Goal: Task Accomplishment & Management: Manage account settings

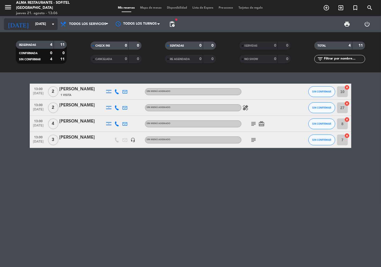
click at [39, 28] on input "[DATE]" at bounding box center [55, 24] width 47 height 10
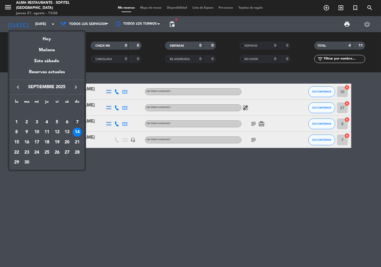
click at [76, 120] on div "7" at bounding box center [77, 122] width 9 height 9
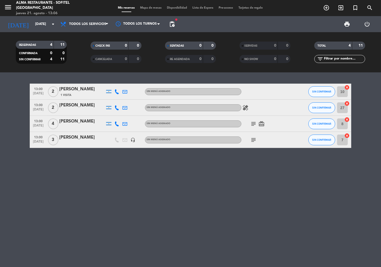
type input "[DATE]"
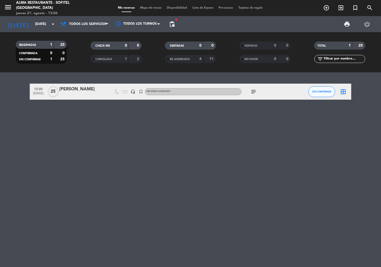
click at [67, 93] on div at bounding box center [82, 95] width 46 height 4
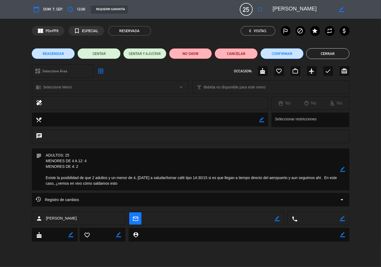
click at [66, 58] on button "REAGENDAR" at bounding box center [53, 53] width 43 height 11
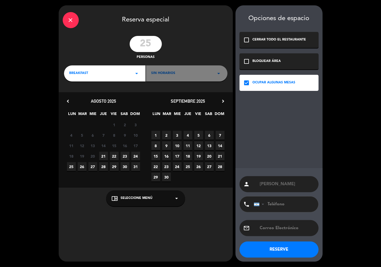
drag, startPoint x: 153, startPoint y: 43, endPoint x: 124, endPoint y: 43, distance: 29.0
click at [124, 43] on div "25 personas" at bounding box center [146, 48] width 174 height 24
drag, startPoint x: 152, startPoint y: 44, endPoint x: 128, endPoint y: 46, distance: 23.9
click at [128, 46] on div "29 personas" at bounding box center [146, 48] width 174 height 24
type input "31"
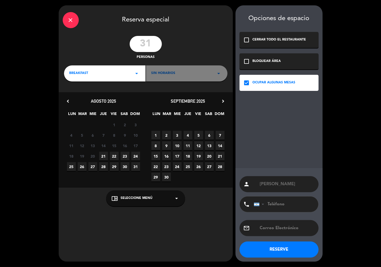
click at [102, 76] on div "BREAKFAST arrow_drop_down" at bounding box center [105, 73] width 82 height 16
click at [79, 96] on div "Brunch" at bounding box center [104, 95] width 71 height 5
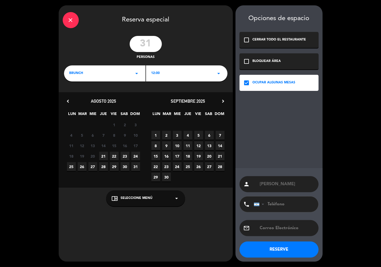
click at [220, 133] on span "7" at bounding box center [220, 135] width 9 height 9
click at [282, 252] on button "RESERVE" at bounding box center [279, 250] width 79 height 16
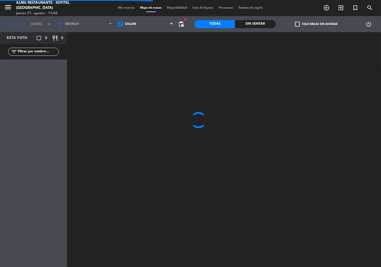
click at [125, 9] on span "Mis reservas" at bounding box center [127, 7] width 22 height 3
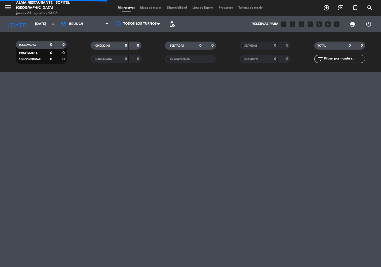
click at [125, 8] on span "Mis reservas" at bounding box center [127, 7] width 22 height 3
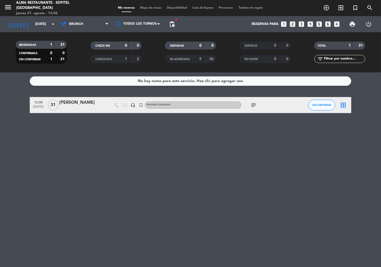
click at [68, 104] on div "[PERSON_NAME]" at bounding box center [82, 102] width 46 height 7
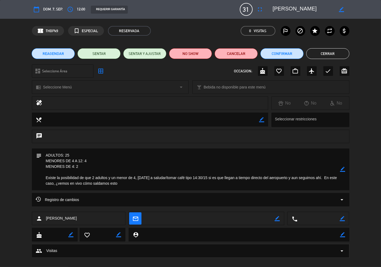
click at [342, 171] on icon "border_color" at bounding box center [343, 169] width 5 height 5
click at [132, 186] on textarea at bounding box center [191, 170] width 299 height 42
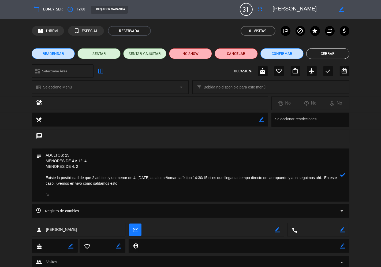
paste textarea "00086-00047115"
type textarea "ADULTOS: 25 MENORES DE 4 A 12: 4 MENORES DE 4: 2 Existe la posibilidad de que 2…"
click at [344, 175] on icon at bounding box center [343, 174] width 5 height 5
click at [324, 53] on button "Cerrar" at bounding box center [328, 53] width 43 height 11
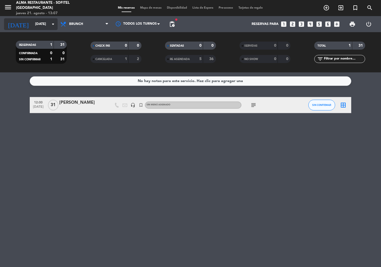
click at [35, 21] on input "[DATE]" at bounding box center [55, 24] width 47 height 10
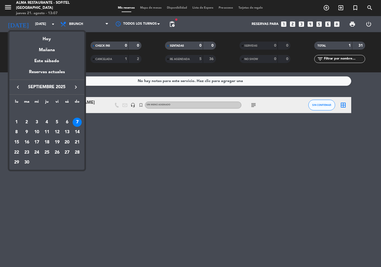
click at [43, 38] on div "Hoy" at bounding box center [46, 37] width 75 height 11
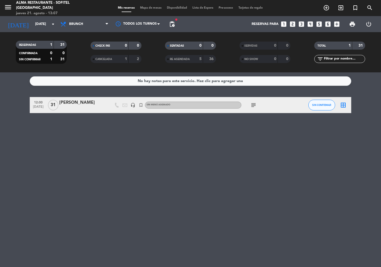
type input "jue. 21 ago."
click at [83, 25] on span "Brunch" at bounding box center [85, 24] width 54 height 12
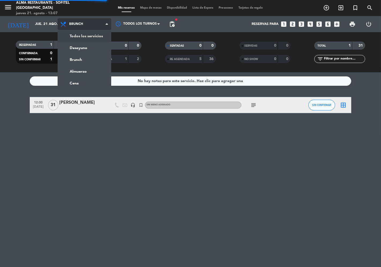
click at [83, 34] on div "menu Alma restaurante - Sofitel [GEOGRAPHIC_DATA] [DATE] 21. agosto - 13:07 Mis…" at bounding box center [190, 36] width 381 height 72
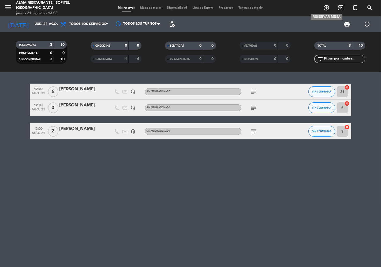
click at [326, 7] on icon "add_circle_outline" at bounding box center [327, 8] width 6 height 6
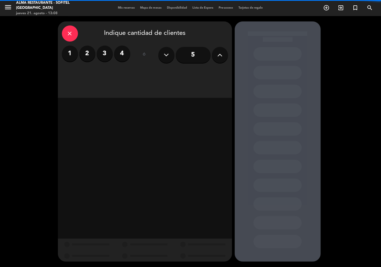
click at [194, 55] on input "5" at bounding box center [193, 55] width 35 height 16
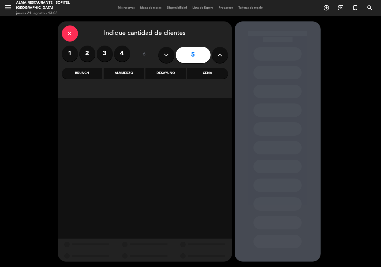
click at [211, 74] on div "Cena" at bounding box center [208, 73] width 41 height 11
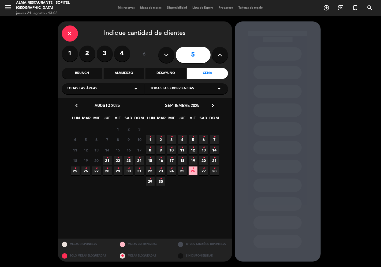
click at [107, 160] on icon "•" at bounding box center [107, 158] width 2 height 9
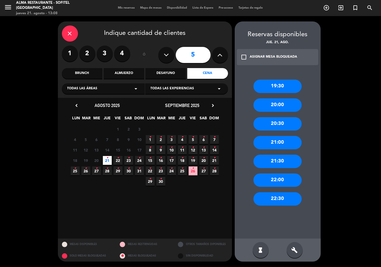
click at [281, 88] on div "19:30" at bounding box center [278, 86] width 48 height 13
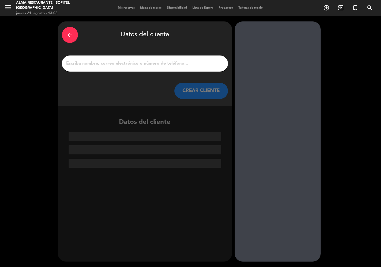
click at [125, 60] on input "1" at bounding box center [145, 64] width 158 height 8
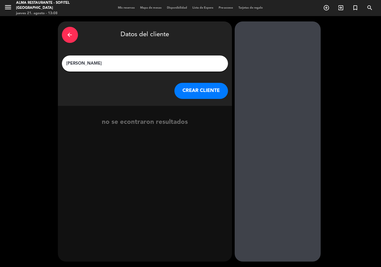
drag, startPoint x: 85, startPoint y: 63, endPoint x: 82, endPoint y: 63, distance: 3.2
click at [82, 63] on input "[PERSON_NAME]" at bounding box center [145, 64] width 158 height 8
type input "[PERSON_NAME]"
click at [201, 89] on button "CREAR CLIENTE" at bounding box center [202, 91] width 54 height 16
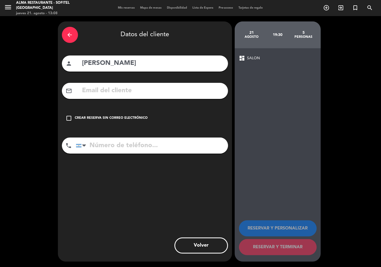
drag, startPoint x: 140, startPoint y: 118, endPoint x: 161, endPoint y: 127, distance: 22.6
click at [141, 119] on div "Crear reserva sin correo electrónico" at bounding box center [111, 118] width 73 height 5
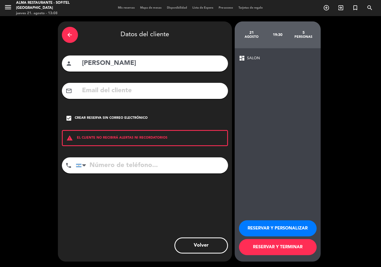
click at [278, 227] on button "RESERVAR Y PERSONALIZAR" at bounding box center [278, 229] width 78 height 16
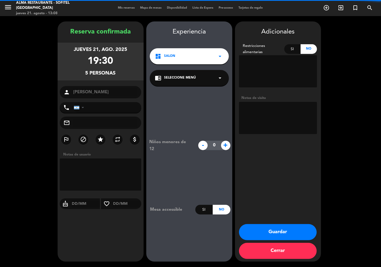
click at [266, 113] on textarea at bounding box center [278, 118] width 78 height 32
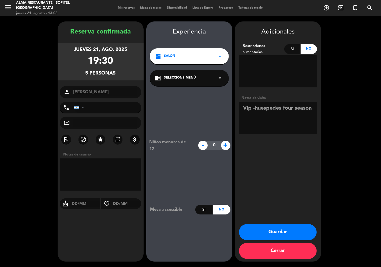
type textarea "Vip -huespedes four season"
click at [291, 237] on button "Guardar" at bounding box center [278, 232] width 78 height 16
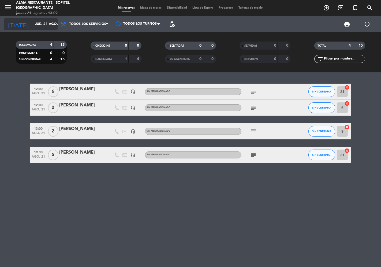
click at [39, 25] on input "jue. 21 ago." at bounding box center [55, 24] width 47 height 10
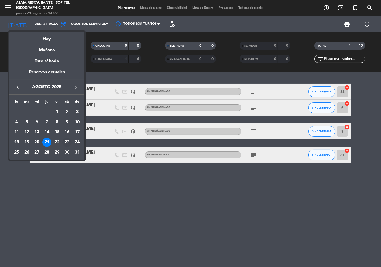
click at [67, 143] on div "23" at bounding box center [67, 142] width 9 height 9
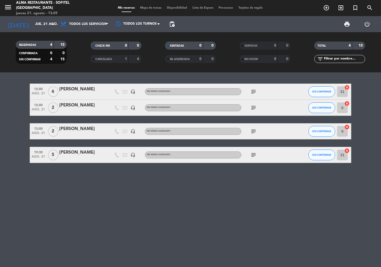
type input "sáb. 23 ago."
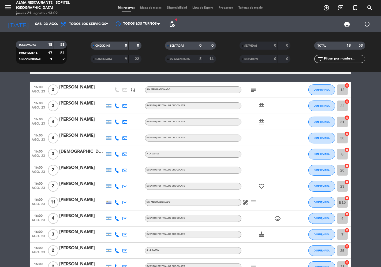
scroll to position [60, 0]
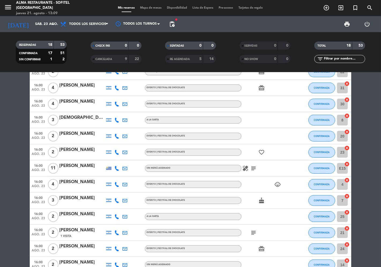
click at [77, 168] on div "[PERSON_NAME]" at bounding box center [82, 166] width 46 height 7
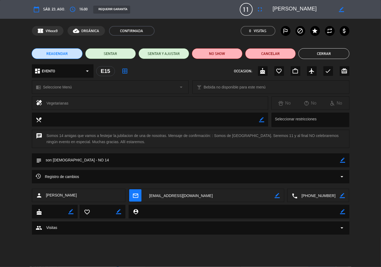
click at [68, 53] on button "REAGENDAR" at bounding box center [57, 53] width 51 height 11
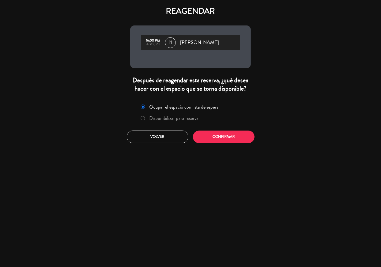
click at [160, 119] on label "Disponibilizar para reserva" at bounding box center [174, 118] width 49 height 5
click at [212, 139] on button "Confirmar" at bounding box center [224, 137] width 62 height 13
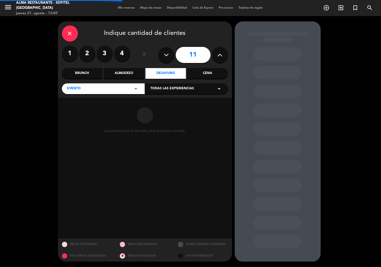
click at [196, 55] on input "11" at bounding box center [193, 55] width 35 height 16
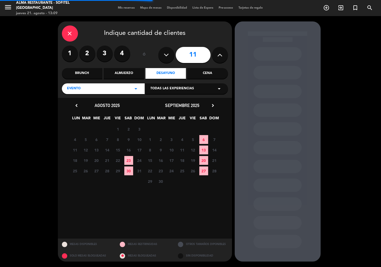
click at [219, 56] on icon at bounding box center [220, 55] width 5 height 8
type input "12"
click at [130, 161] on span "23" at bounding box center [128, 160] width 9 height 9
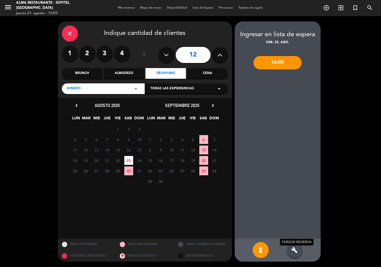
click at [294, 253] on icon "build" at bounding box center [295, 250] width 6 height 6
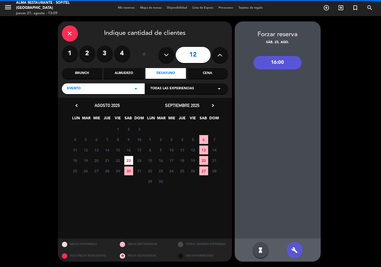
click at [282, 68] on div "16:00" at bounding box center [278, 62] width 48 height 13
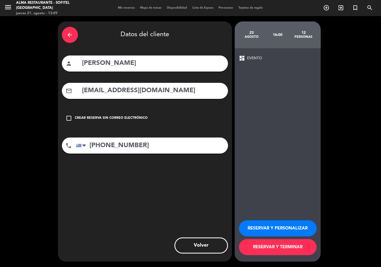
click at [275, 254] on button "RESERVAR Y TERMINAR" at bounding box center [278, 247] width 78 height 16
